Goal: Information Seeking & Learning: Learn about a topic

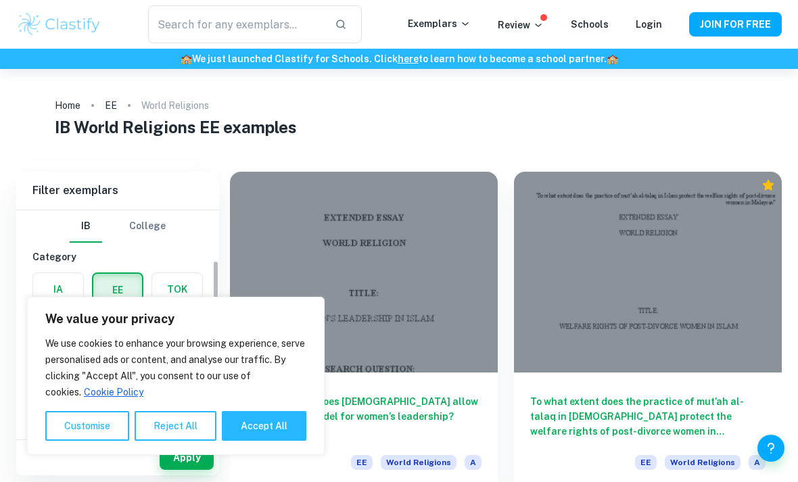
scroll to position [144, 0]
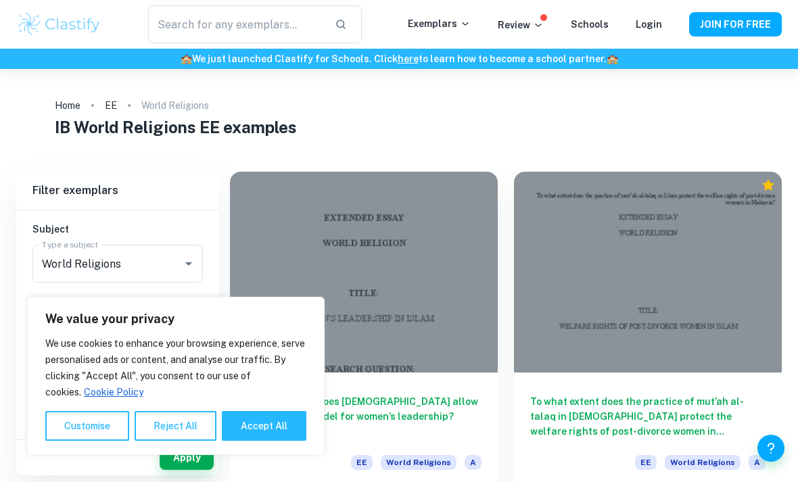
click at [239, 427] on button "Accept All" at bounding box center [264, 426] width 85 height 30
checkbox input "true"
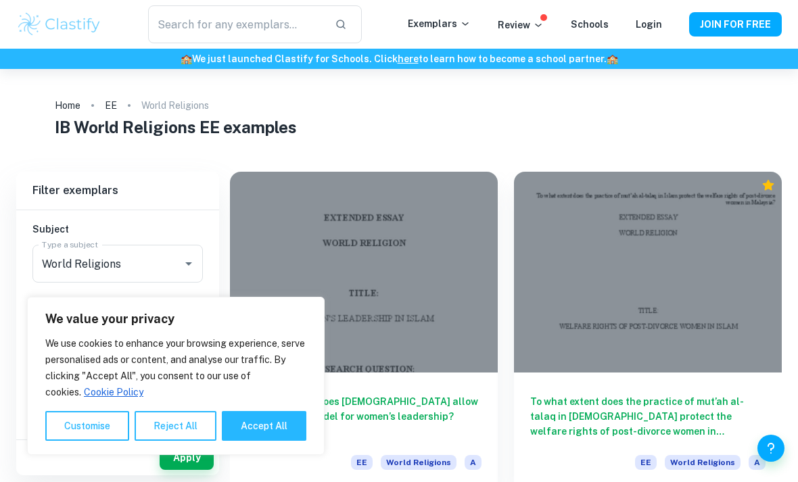
checkbox input "true"
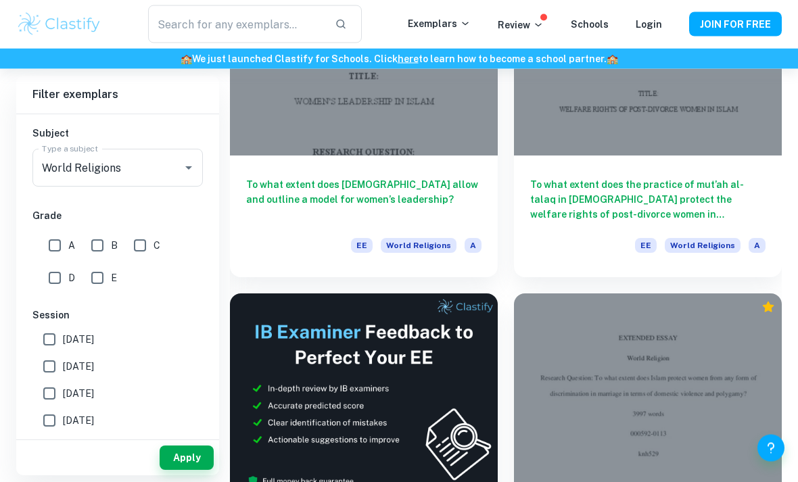
scroll to position [218, 0]
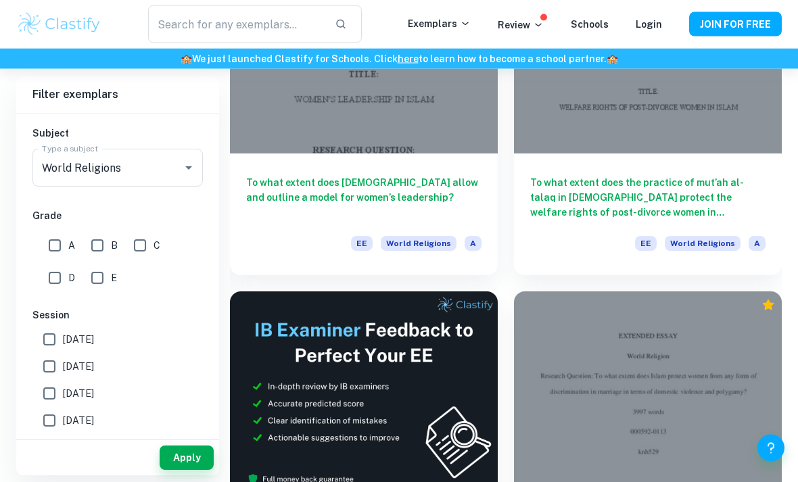
click at [278, 178] on h6 "To what extent does Islam allow and outline a model for women’s leadership?" at bounding box center [363, 198] width 235 height 45
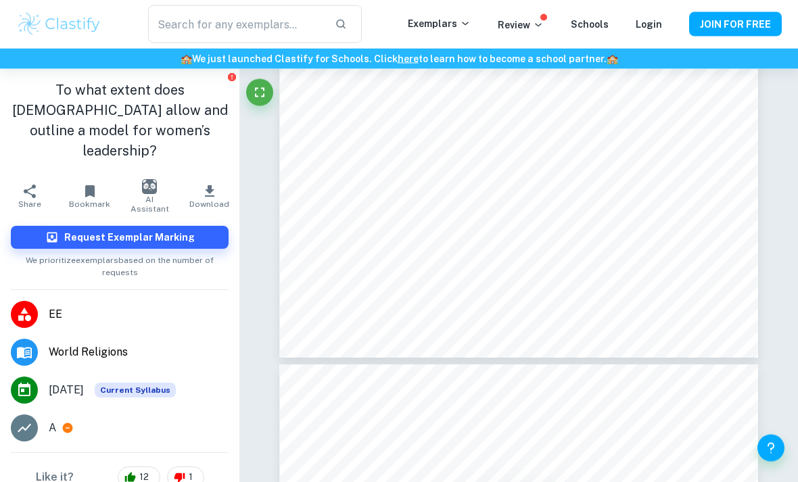
scroll to position [3292, 0]
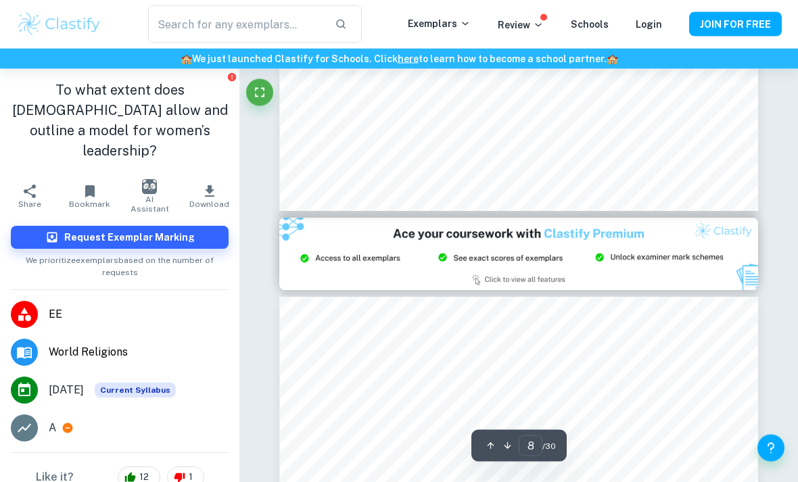
type input "9"
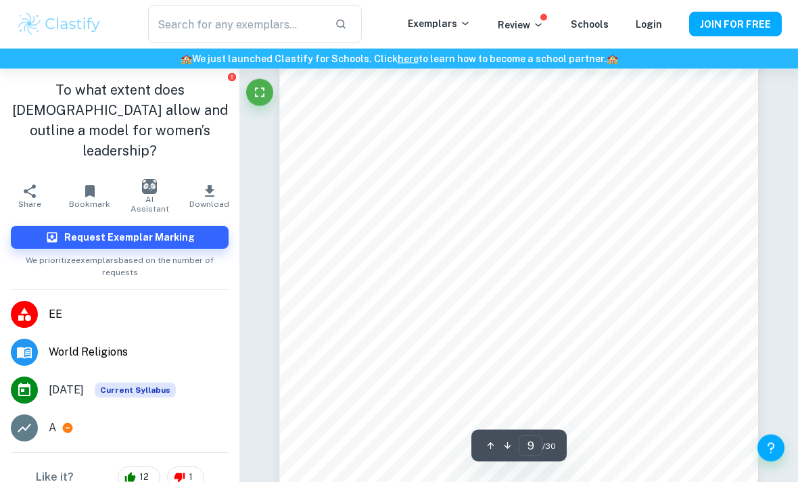
scroll to position [5766, 0]
click at [103, 344] on span "World Religions" at bounding box center [139, 352] width 180 height 16
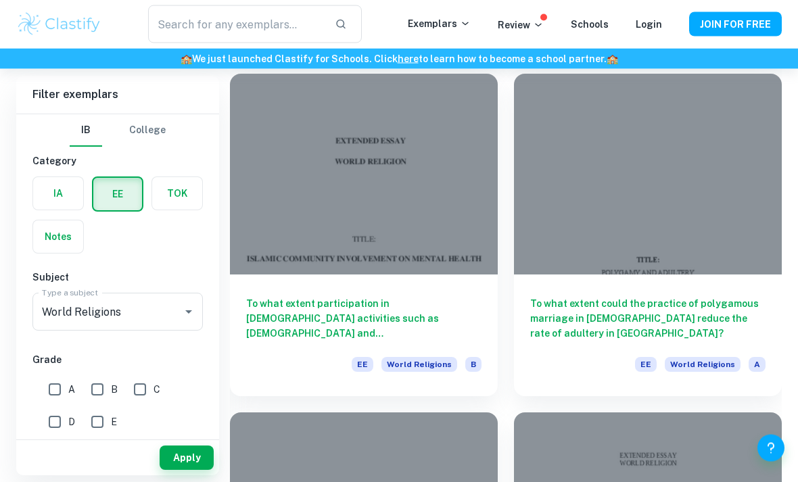
scroll to position [2469, 0]
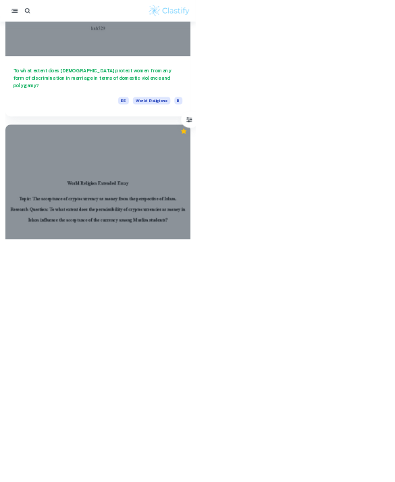
scroll to position [3536, 0]
